Goal: Book appointment/travel/reservation

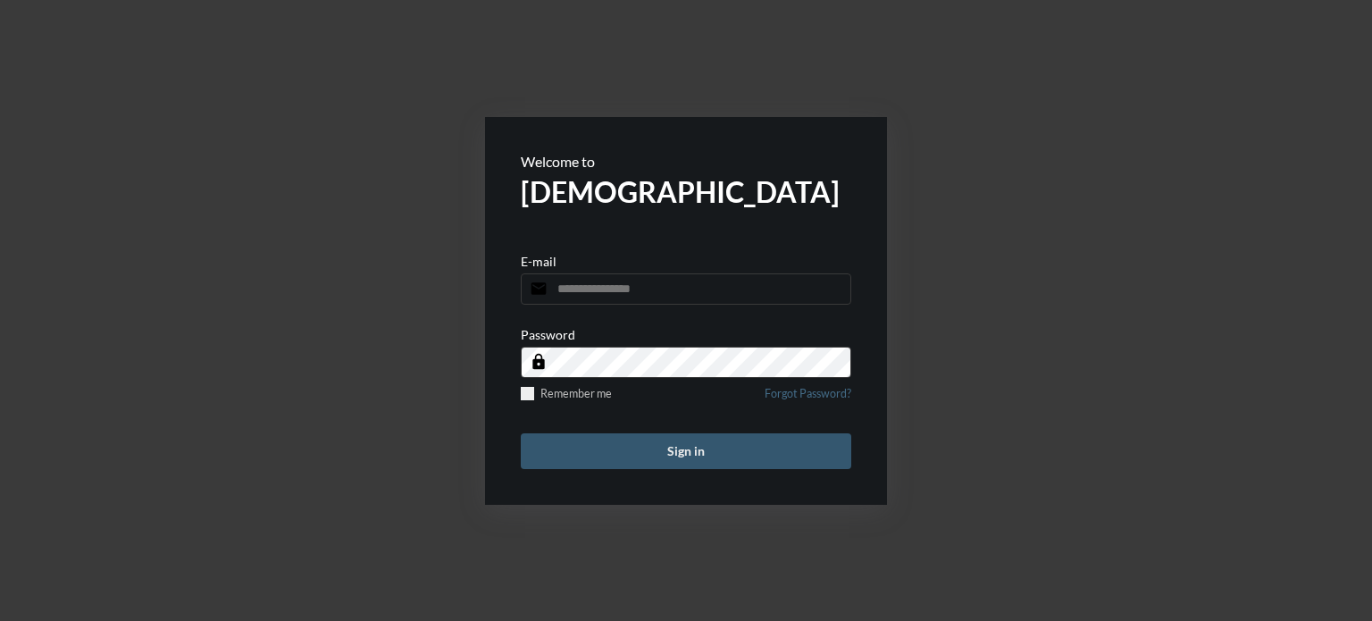
type input "**********"
click at [746, 450] on button "Sign in" at bounding box center [686, 451] width 331 height 36
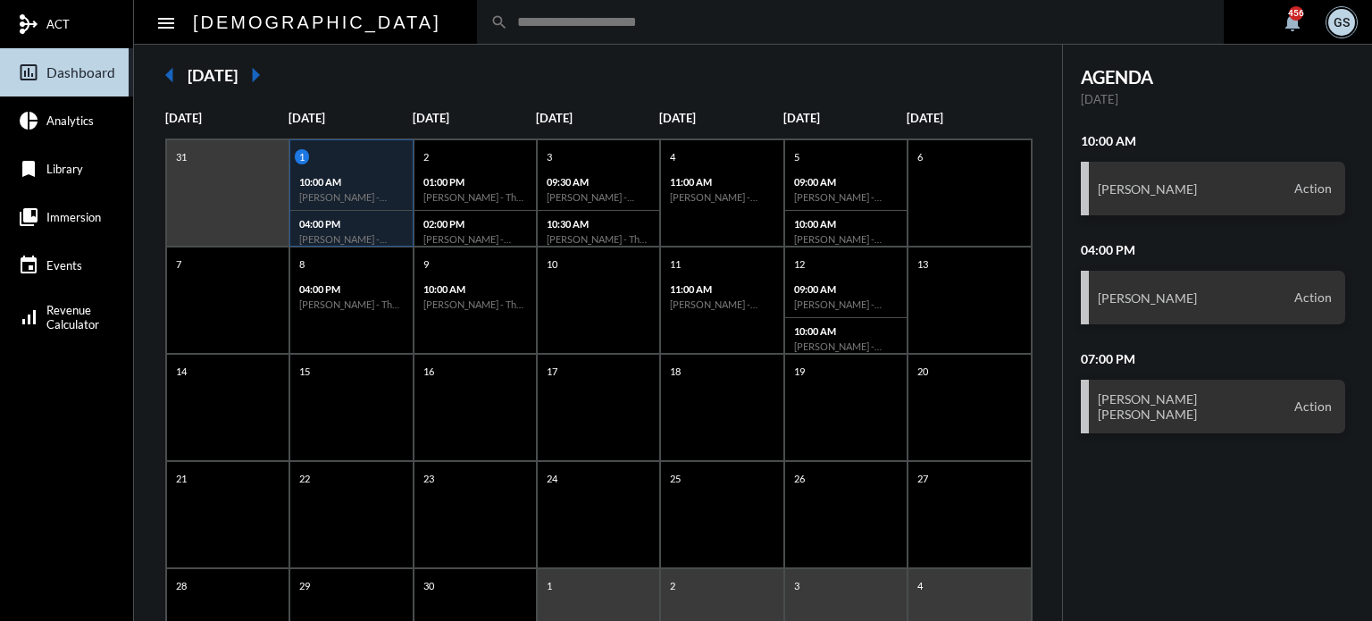
scroll to position [138, 0]
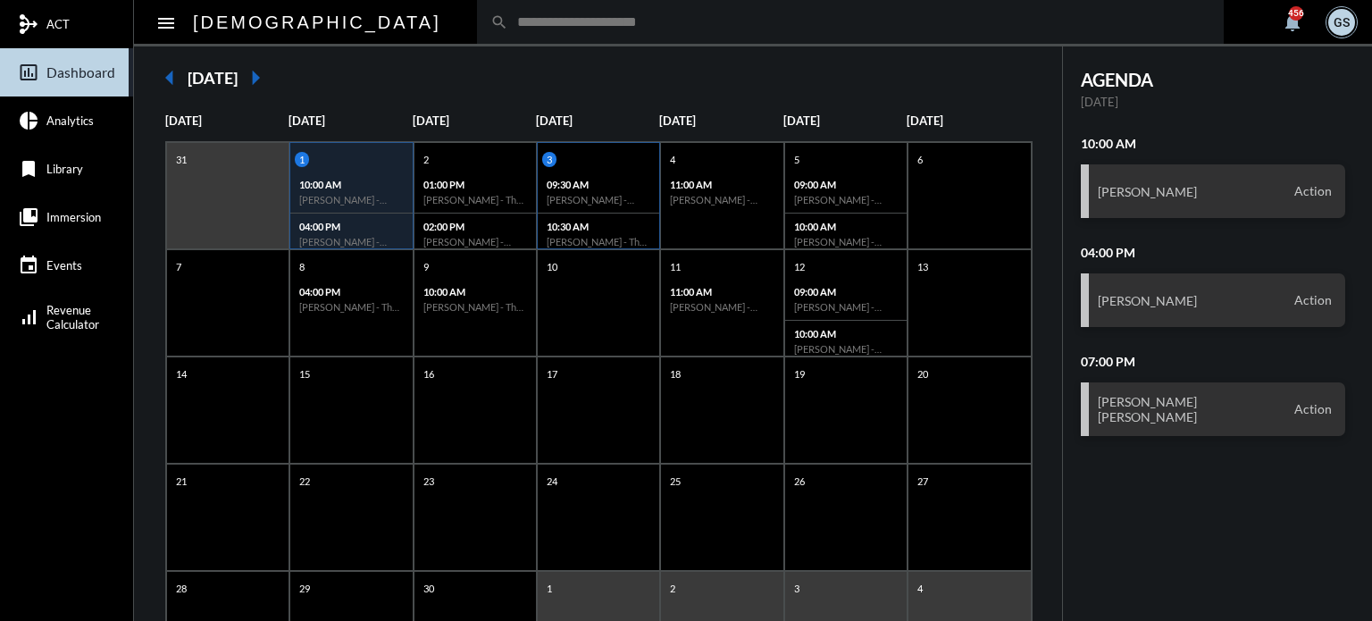
click at [561, 199] on h6 "[PERSON_NAME] - Action" at bounding box center [599, 200] width 104 height 12
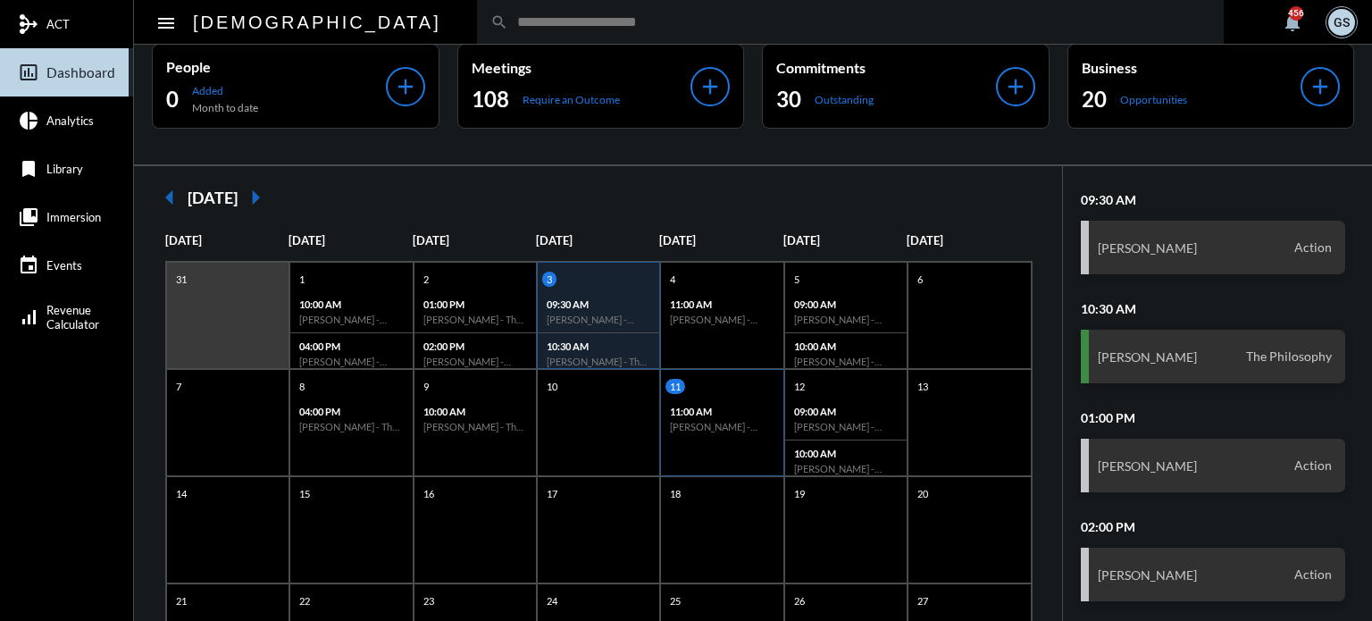
scroll to position [0, 0]
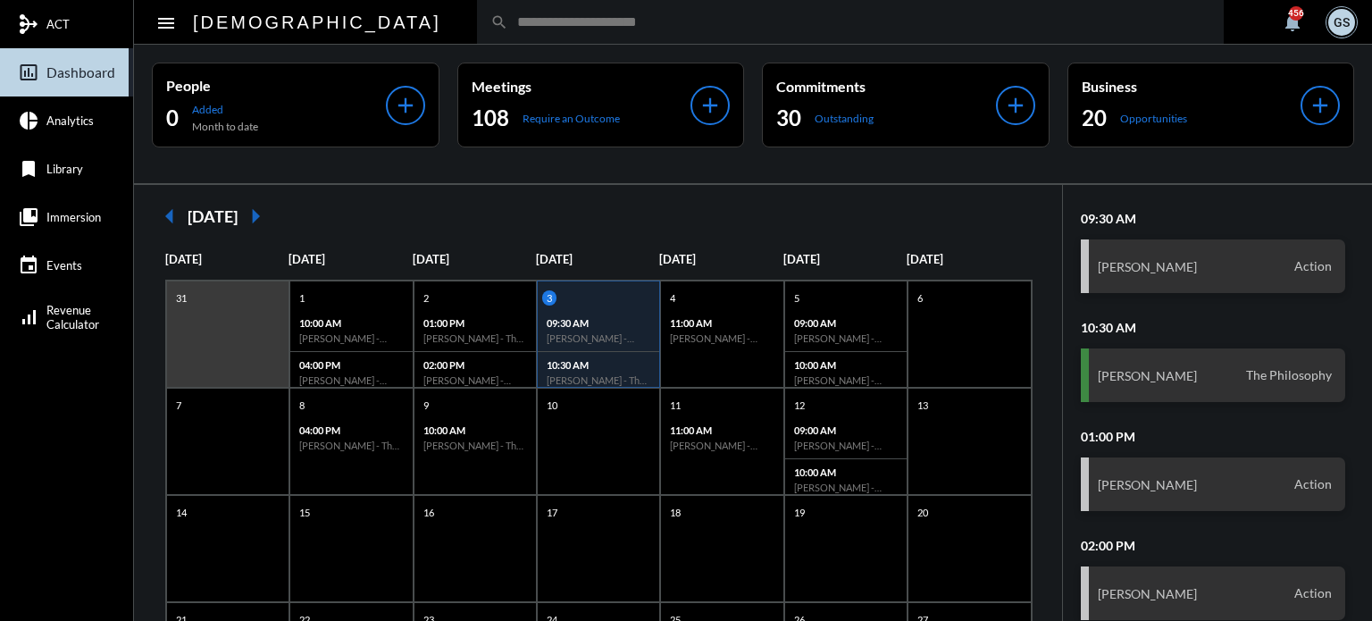
click at [508, 22] on input "text" at bounding box center [859, 21] width 702 height 15
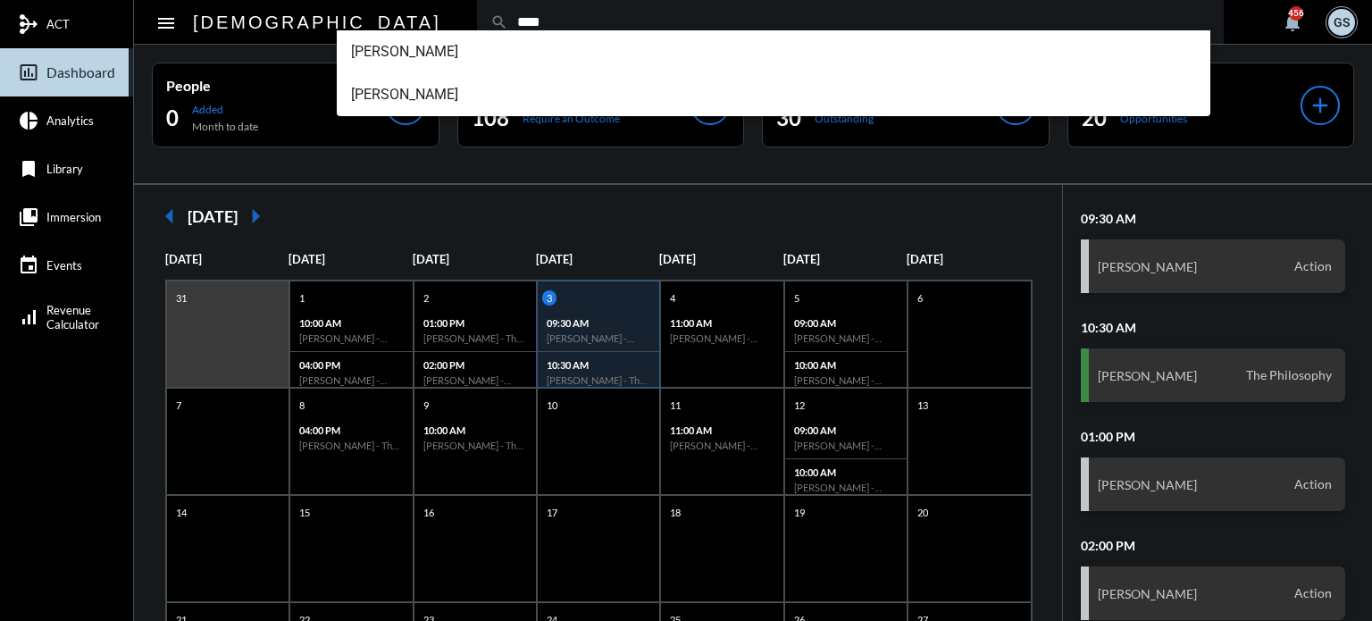
type input "****"
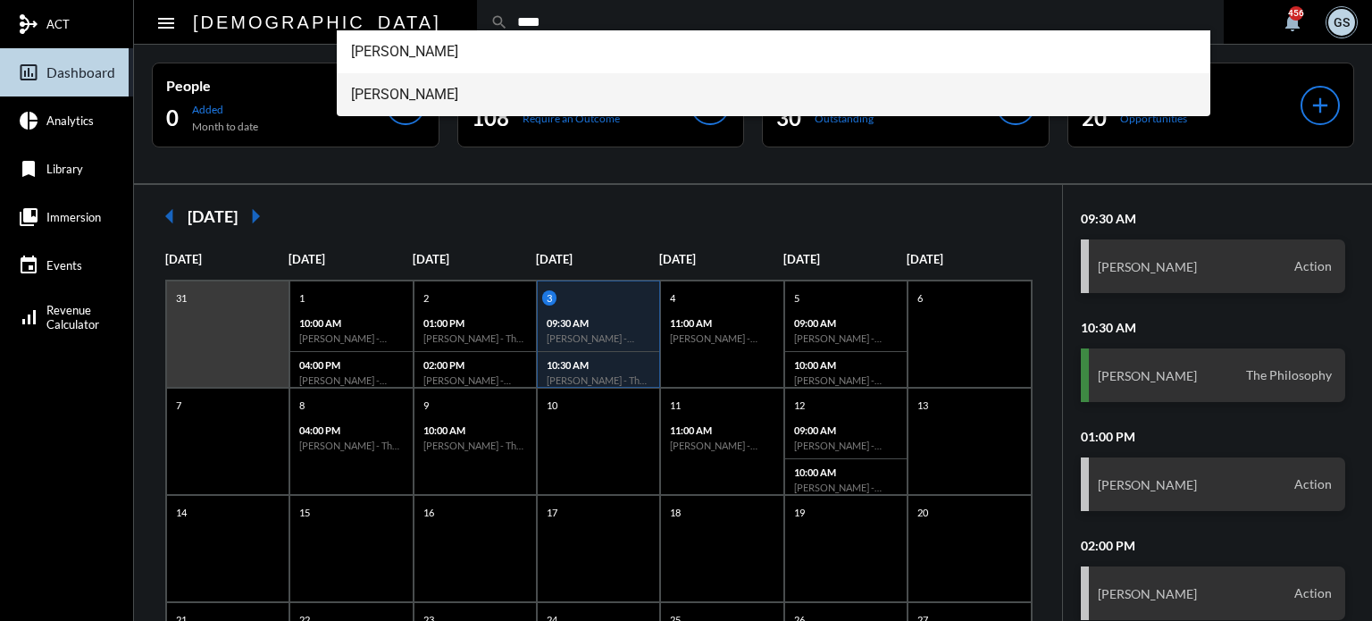
click at [443, 88] on span "[PERSON_NAME]" at bounding box center [774, 94] width 846 height 43
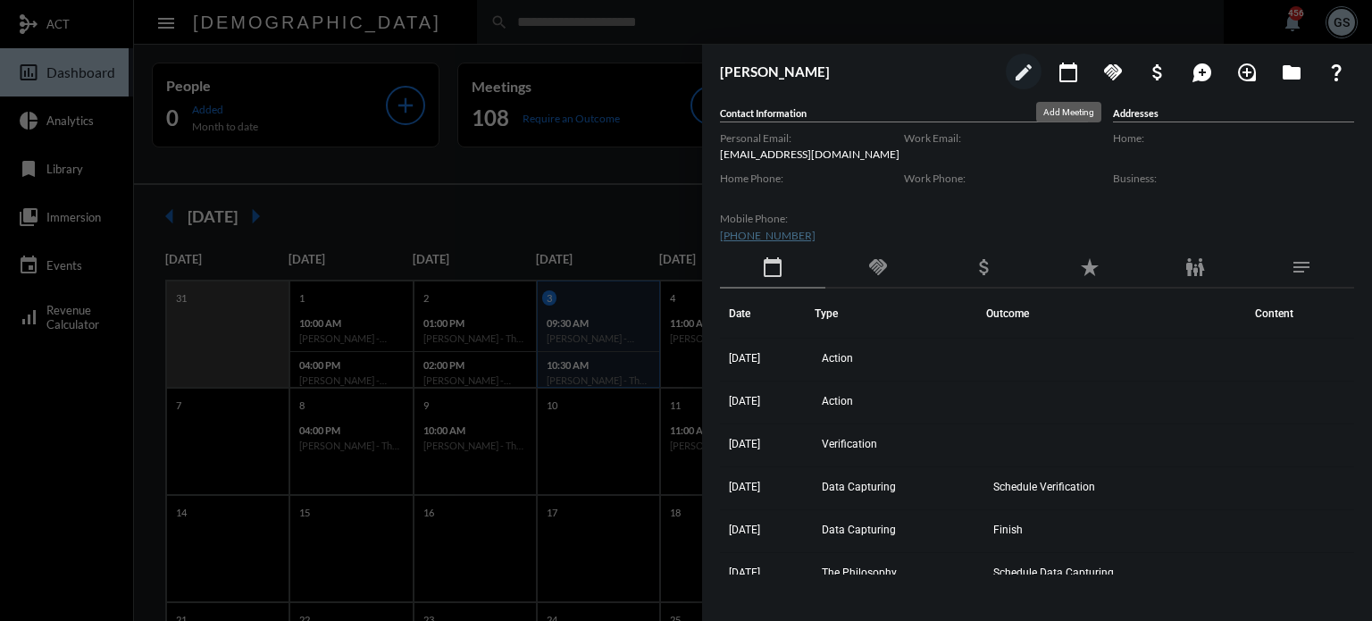
click at [1071, 71] on mat-icon "calendar_today" at bounding box center [1068, 72] width 21 height 21
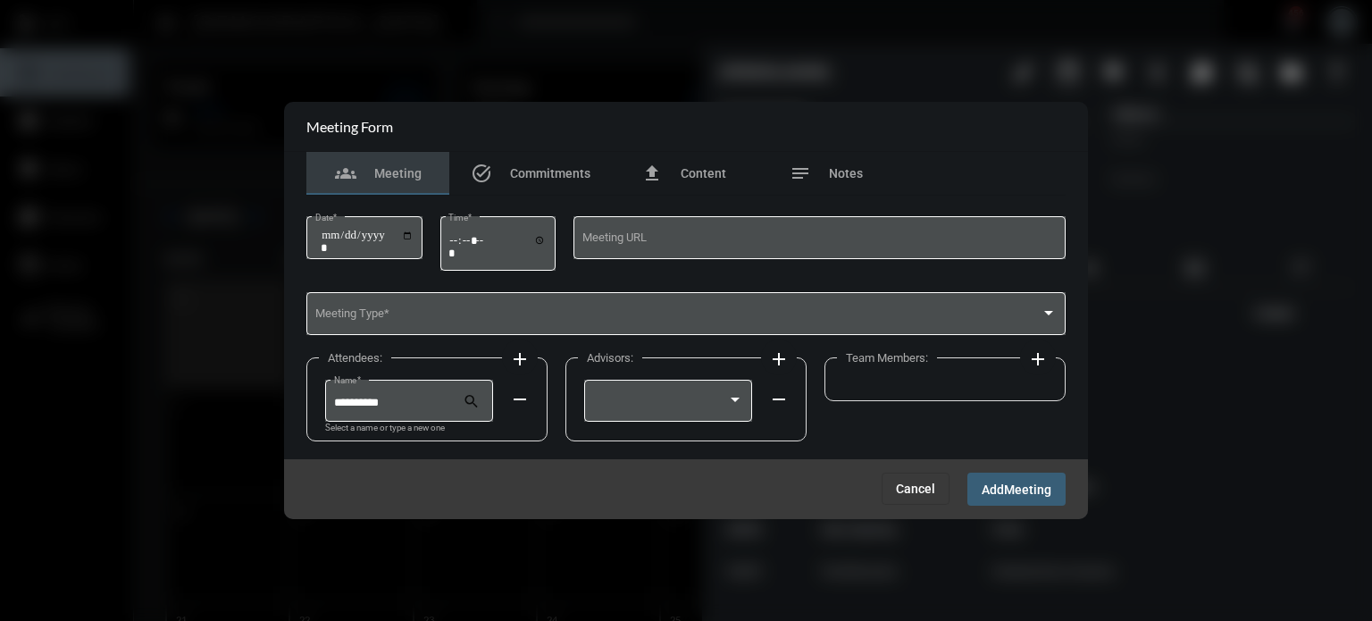
click at [893, 485] on button "Cancel" at bounding box center [916, 489] width 68 height 32
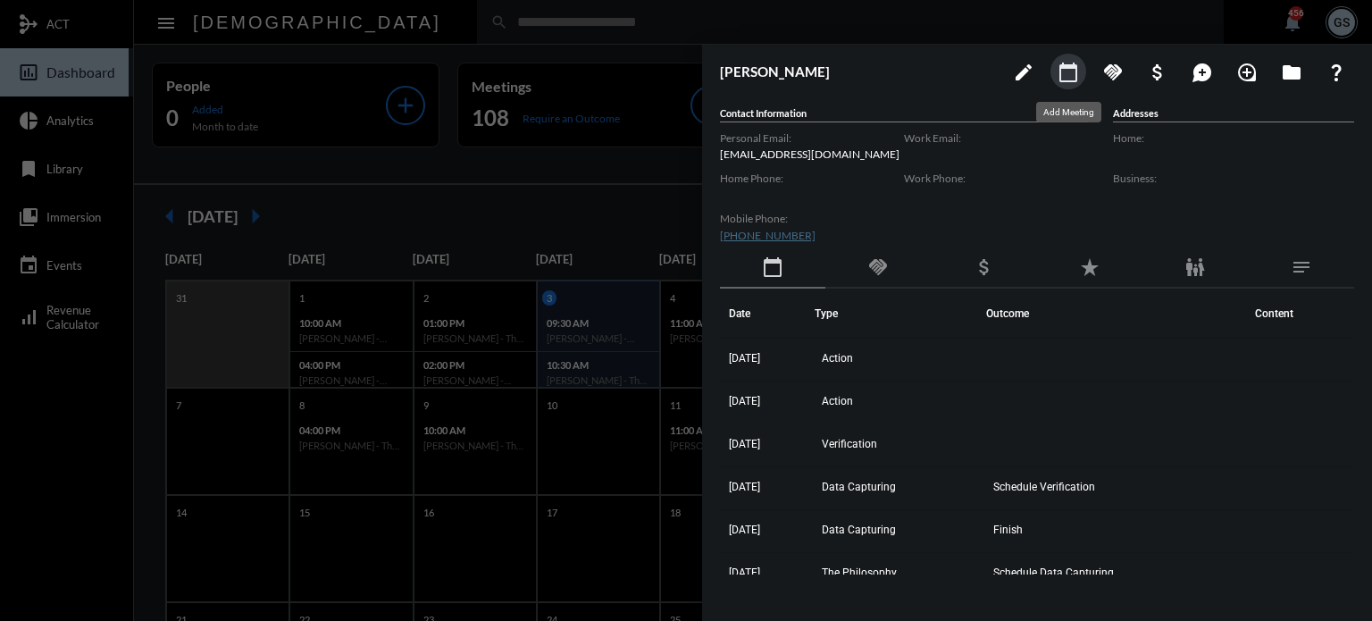
click at [1079, 78] on button "calendar_today" at bounding box center [1069, 72] width 36 height 36
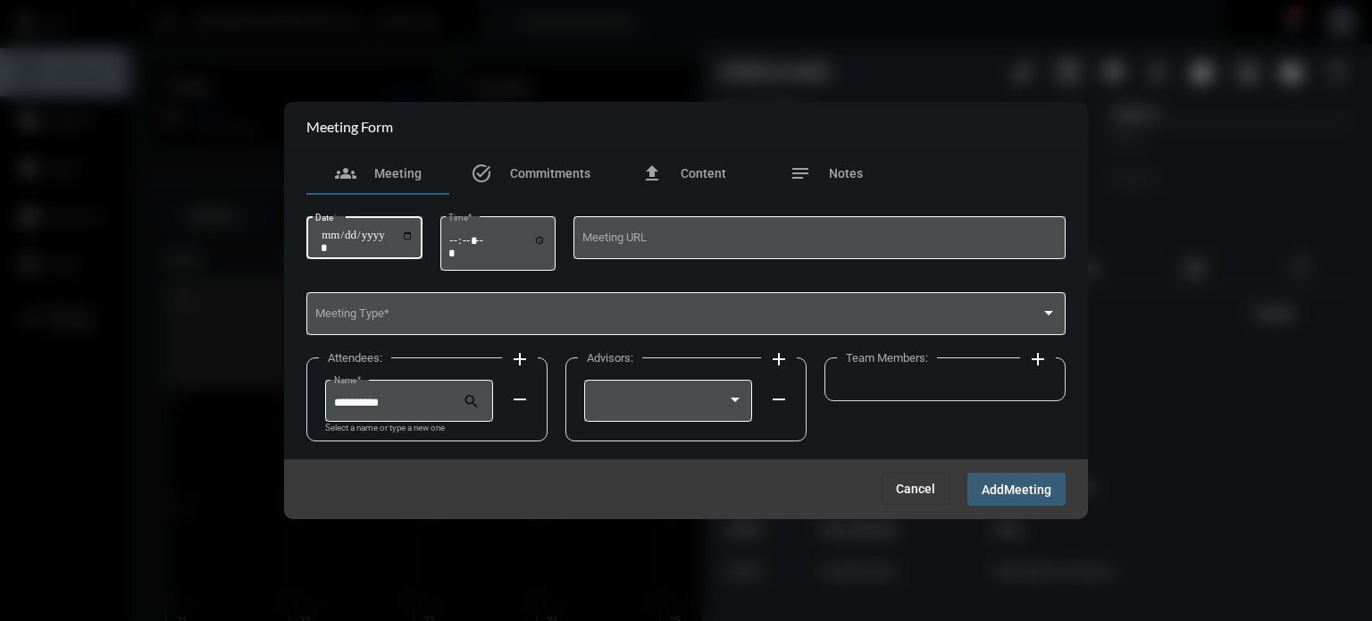
click at [414, 237] on input "Date *" at bounding box center [367, 241] width 93 height 25
type input "**********"
click at [547, 238] on input "Time *" at bounding box center [498, 246] width 98 height 26
click at [459, 240] on input "Time *" at bounding box center [498, 246] width 98 height 26
type input "*****"
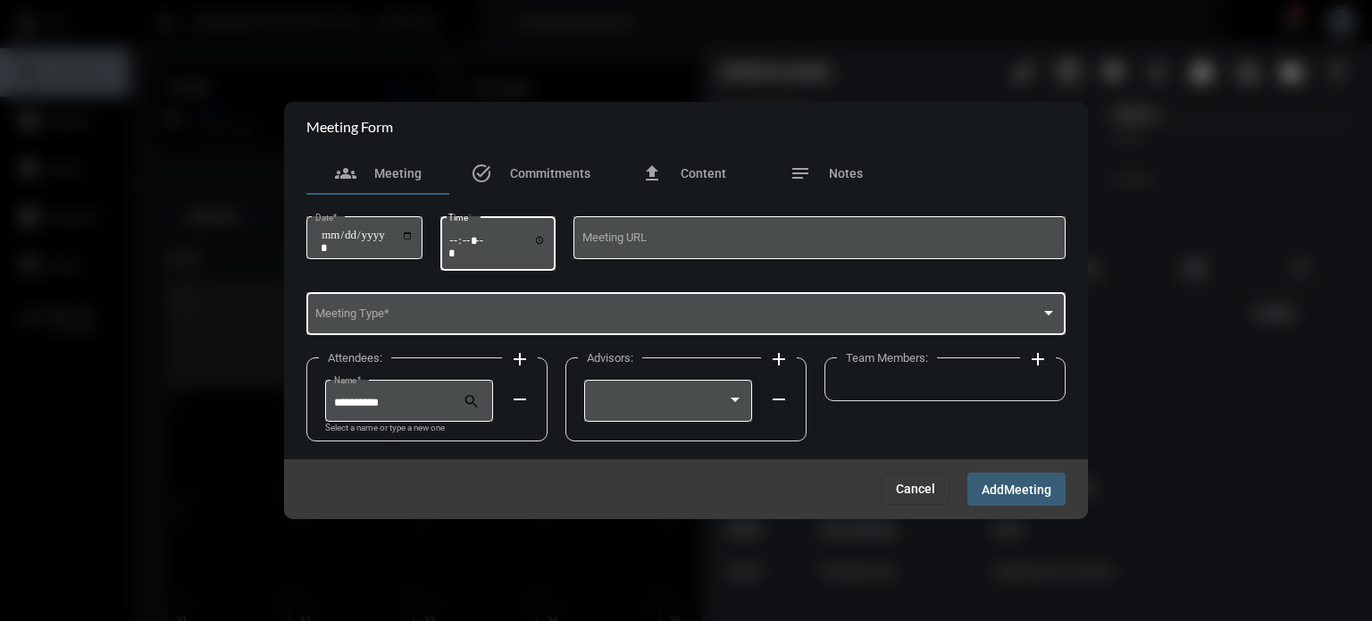
click at [433, 323] on div "Meeting Type *" at bounding box center [686, 312] width 742 height 46
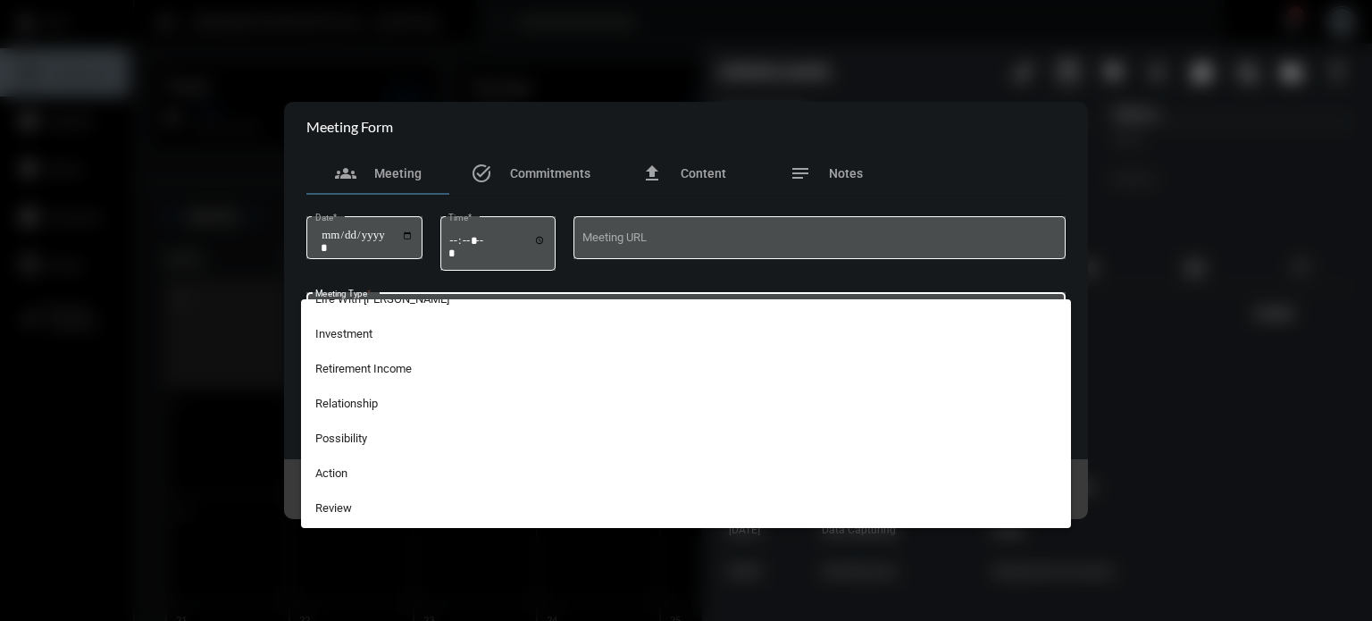
scroll to position [378, 0]
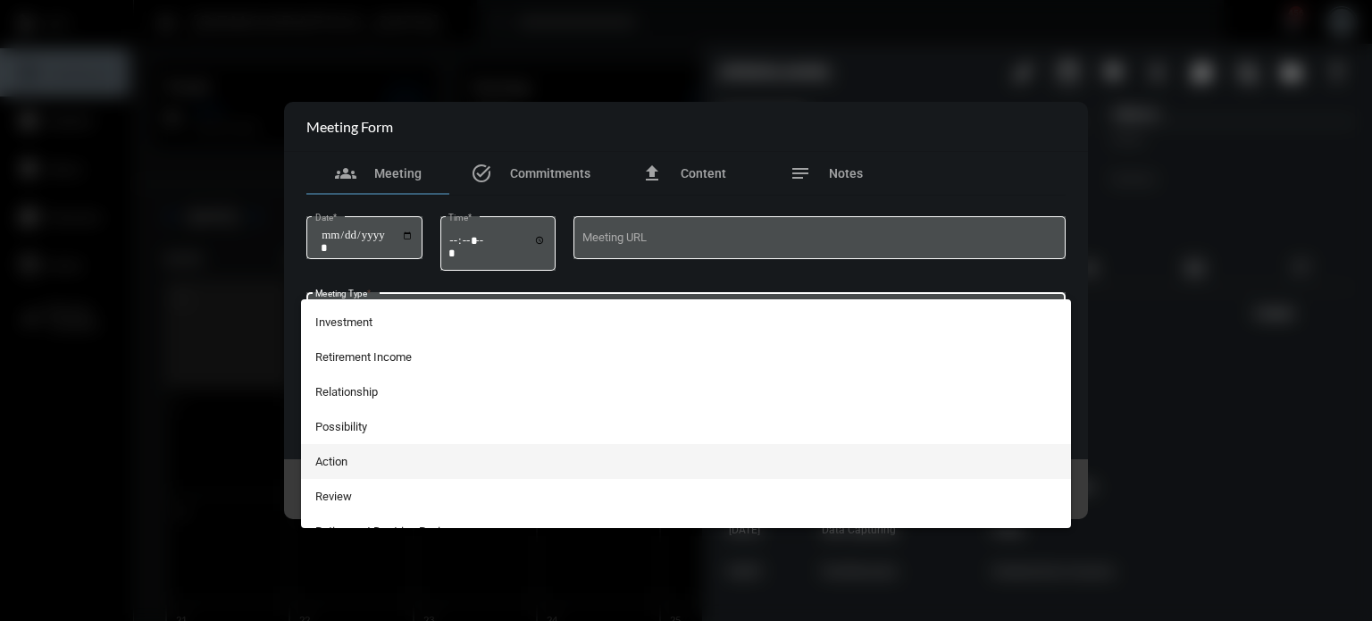
click at [388, 460] on span "Action" at bounding box center [686, 461] width 742 height 35
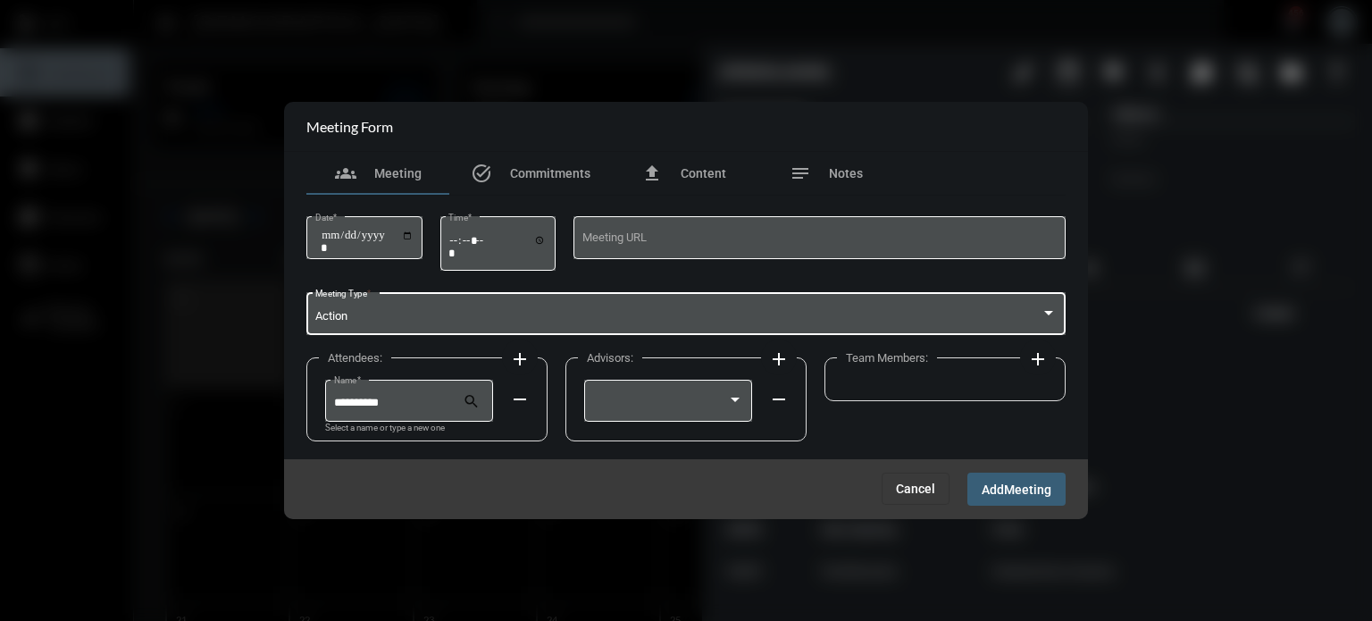
click at [525, 357] on mat-icon "add" at bounding box center [519, 358] width 21 height 21
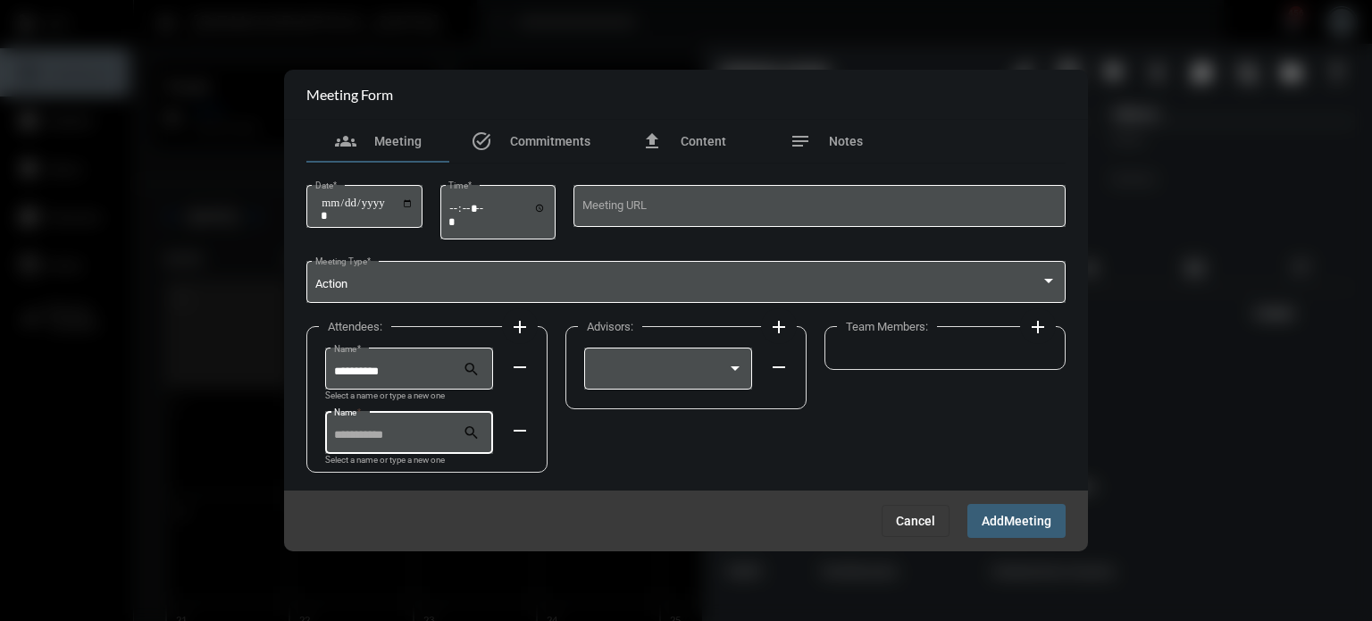
click at [436, 435] on input "Name *" at bounding box center [399, 435] width 130 height 13
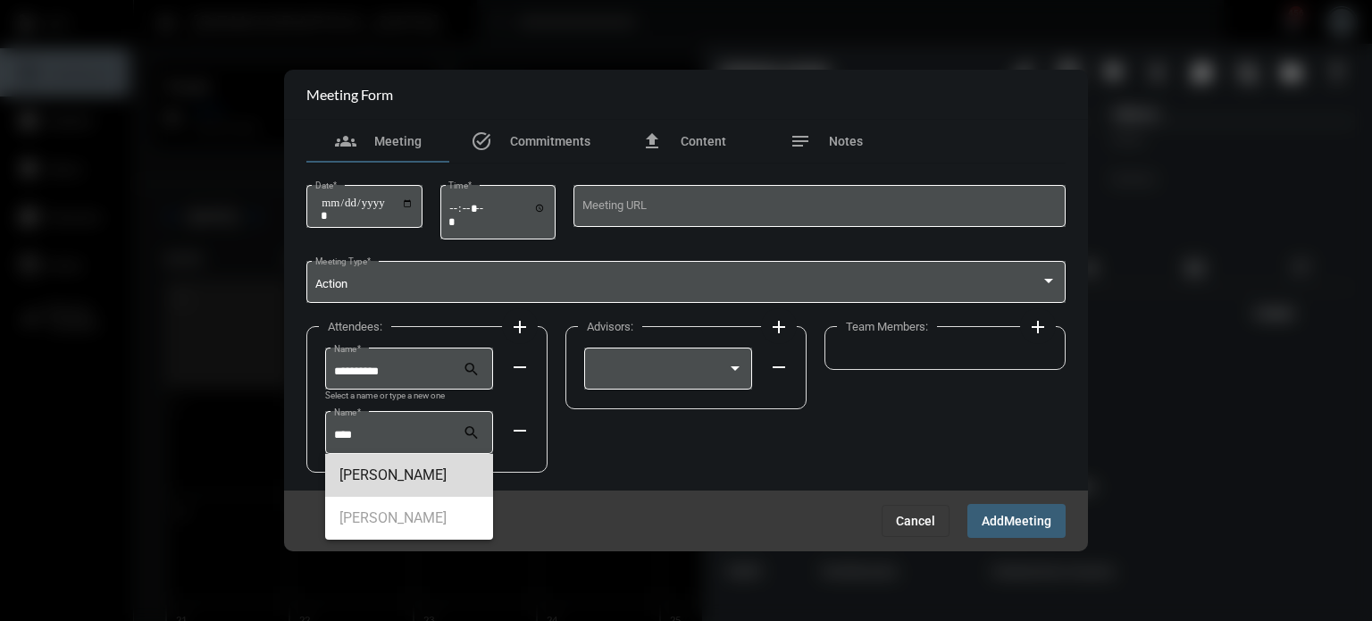
click at [410, 476] on span "[PERSON_NAME]" at bounding box center [409, 475] width 139 height 43
type input "**********"
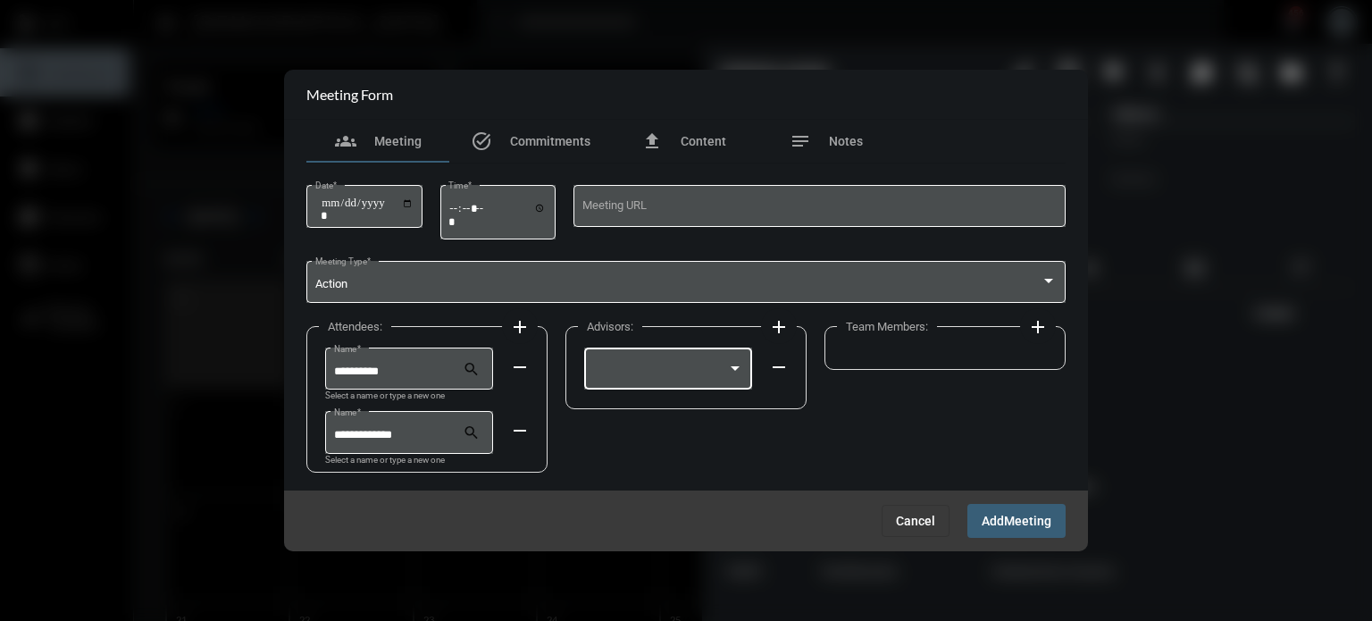
click at [670, 371] on div at bounding box center [660, 371] width 135 height 13
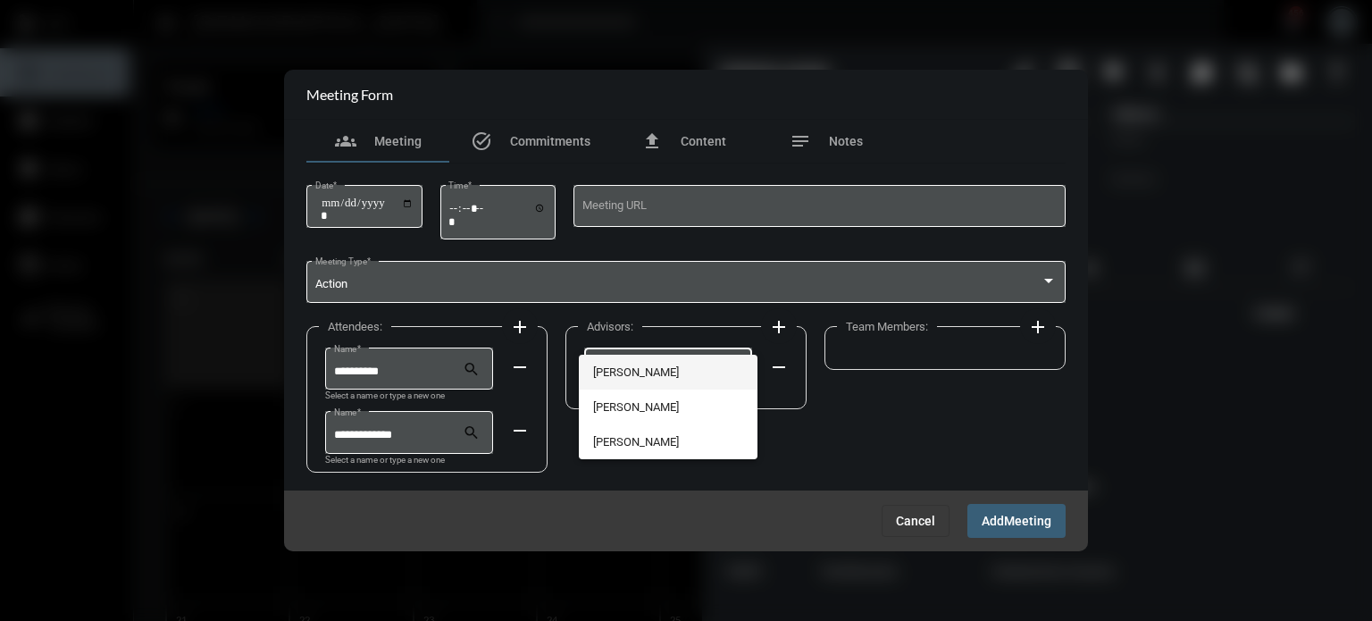
click at [653, 365] on span "[PERSON_NAME]" at bounding box center [668, 372] width 151 height 35
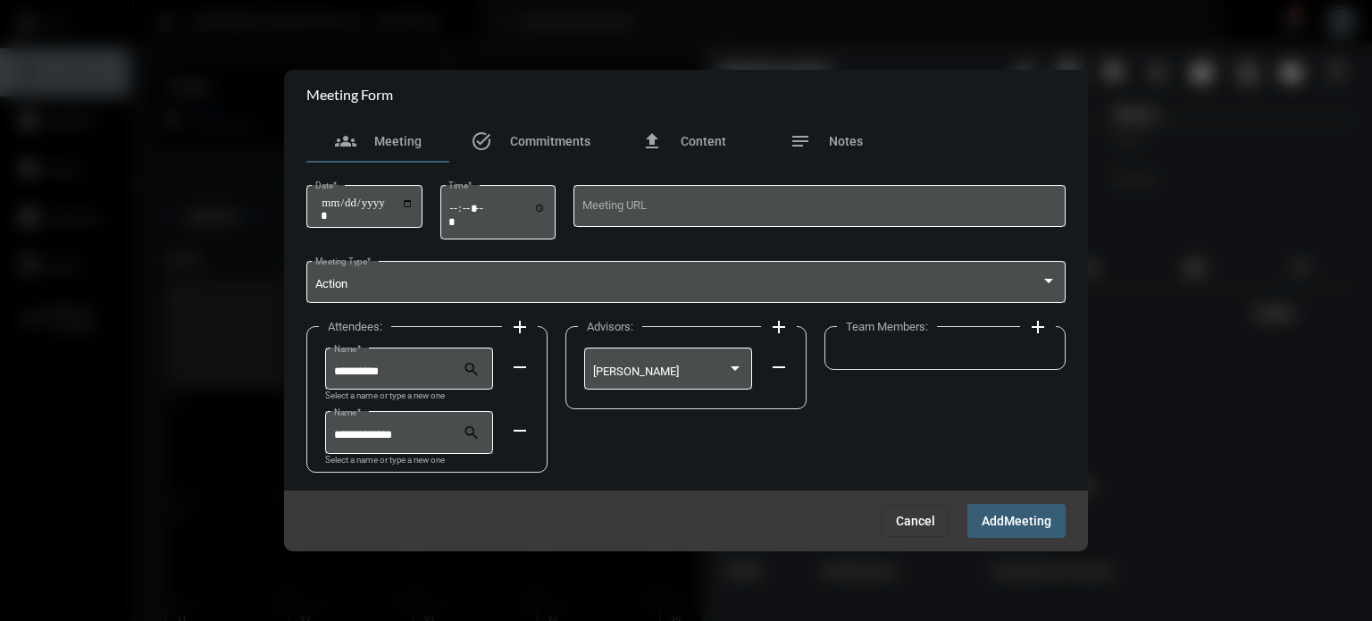
click at [1029, 332] on mat-icon "add" at bounding box center [1037, 326] width 21 height 21
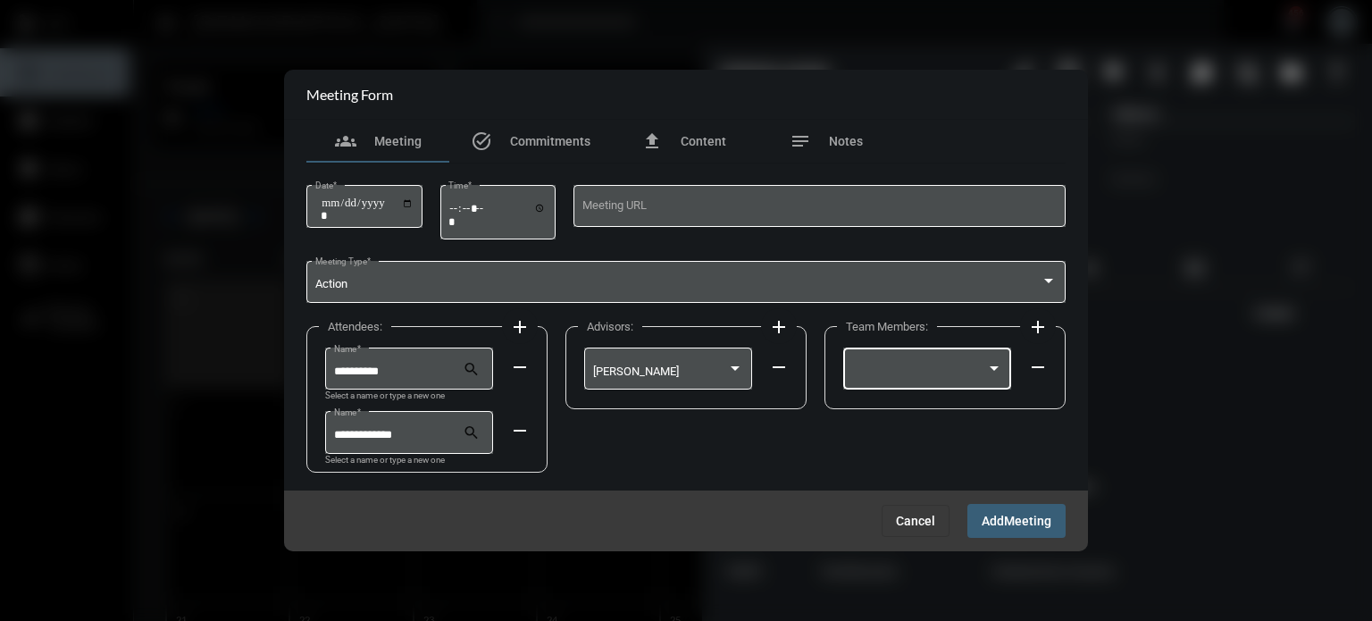
click at [952, 378] on div at bounding box center [927, 368] width 151 height 46
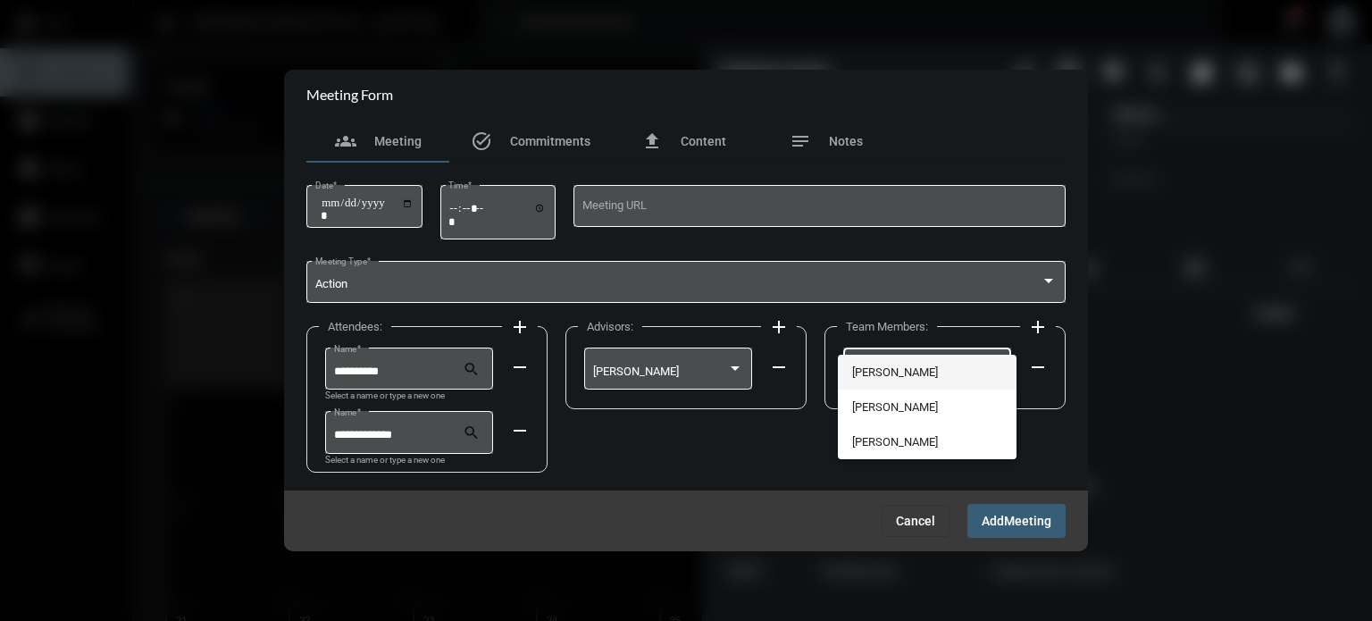
click at [922, 377] on span "[PERSON_NAME]" at bounding box center [927, 372] width 151 height 35
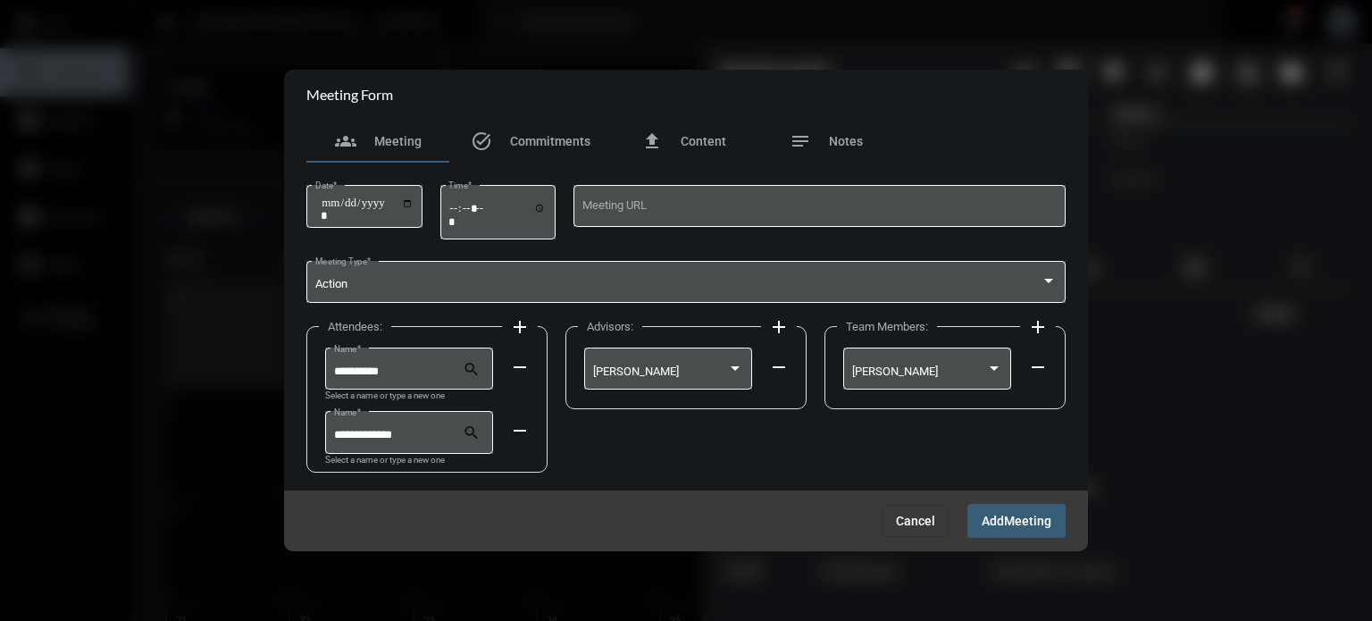
click at [1008, 524] on span "Meeting" at bounding box center [1027, 522] width 47 height 14
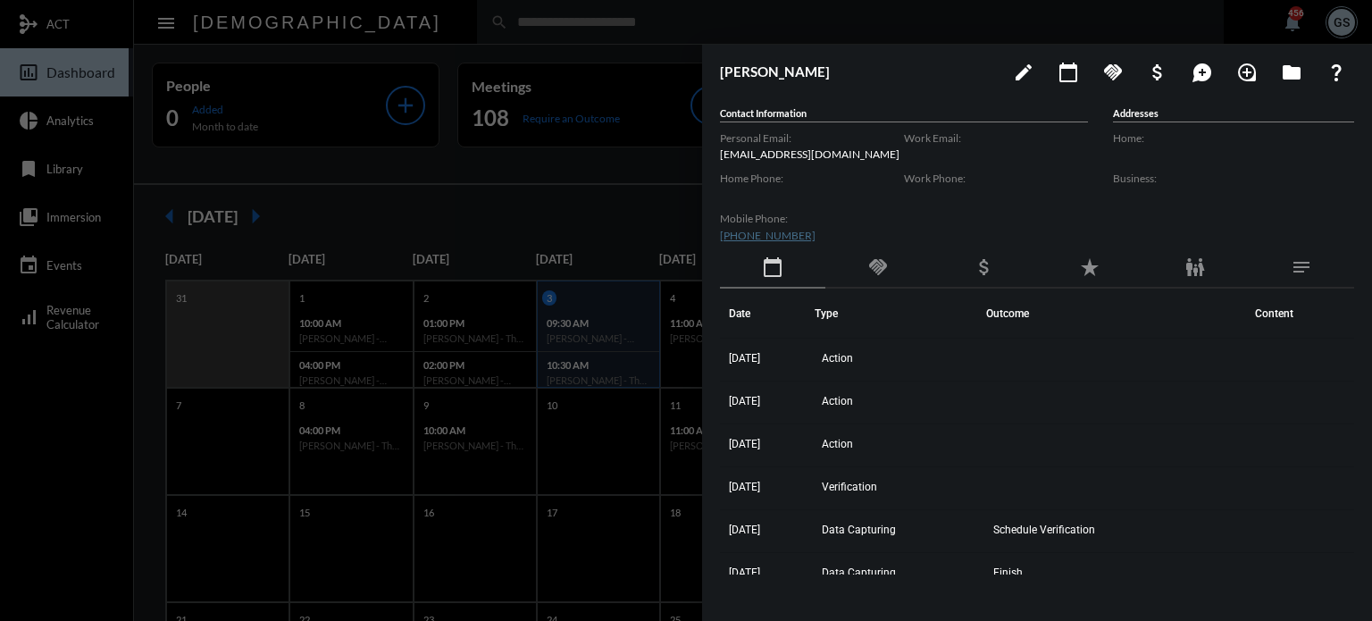
click at [443, 172] on div at bounding box center [686, 310] width 1372 height 621
